Goal: Find contact information: Find contact information

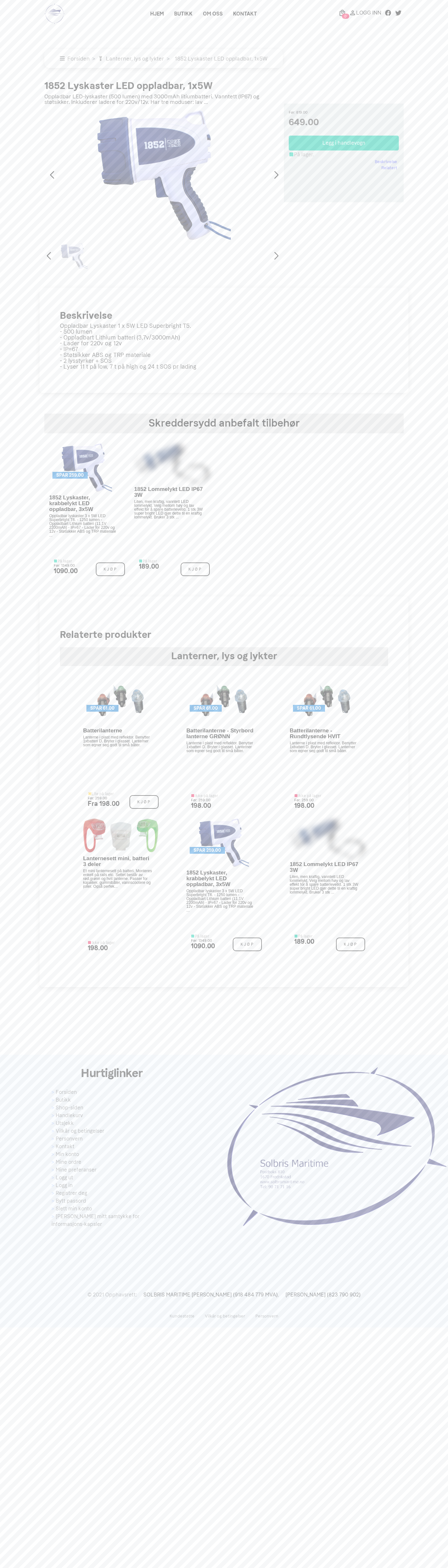
click at [228, 19] on link "Kontakt" at bounding box center [245, 13] width 34 height 12
